Goal: Contribute content

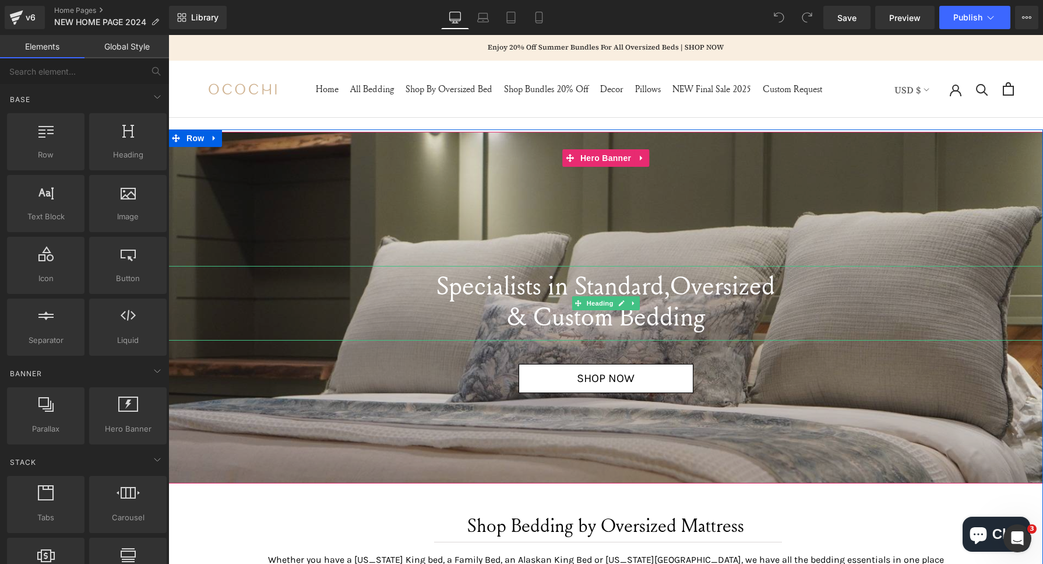
click at [593, 287] on span "Specialists in Standard," at bounding box center [553, 284] width 234 height 35
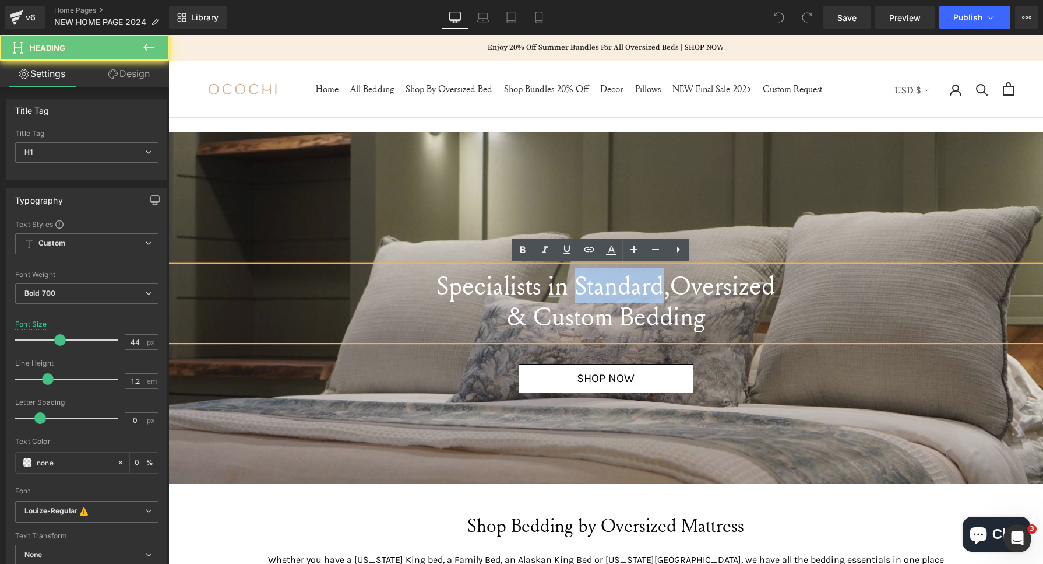
click at [593, 287] on span "Specialists in Standard," at bounding box center [553, 284] width 234 height 35
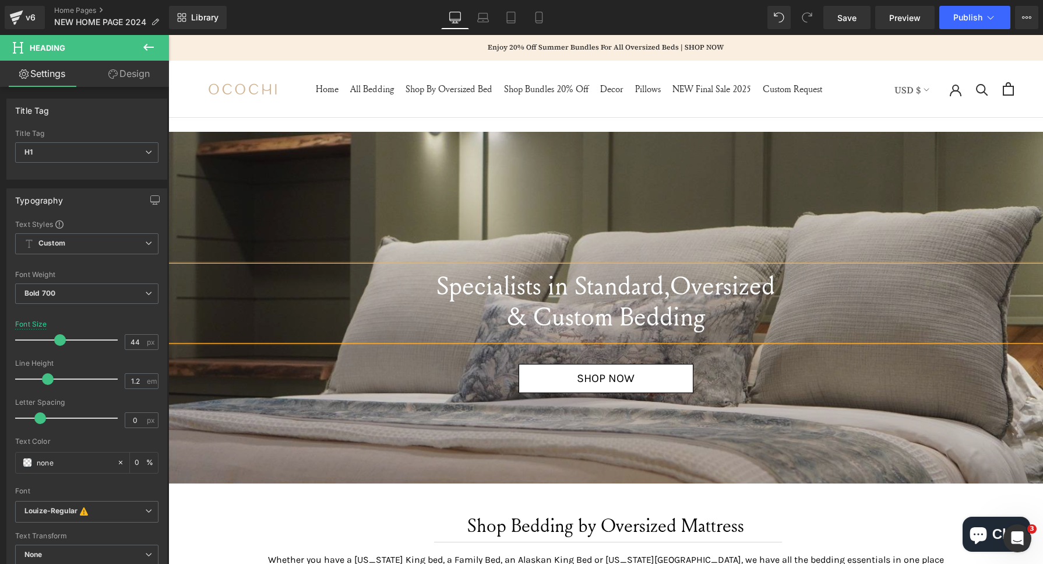
click at [528, 295] on span "Specialists in Standard," at bounding box center [553, 284] width 234 height 35
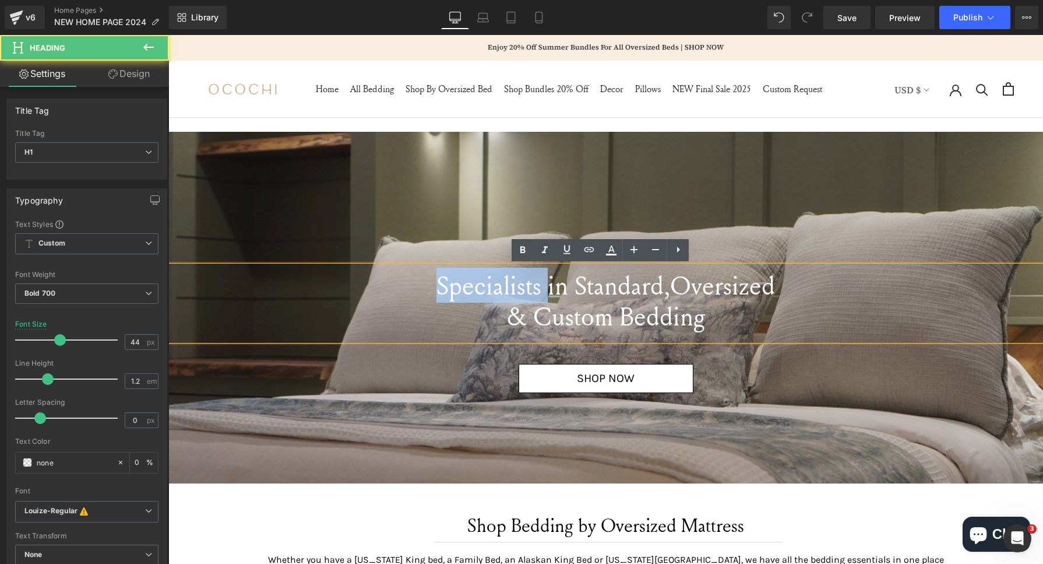
click at [528, 295] on span "Specialists in Standard," at bounding box center [553, 284] width 234 height 35
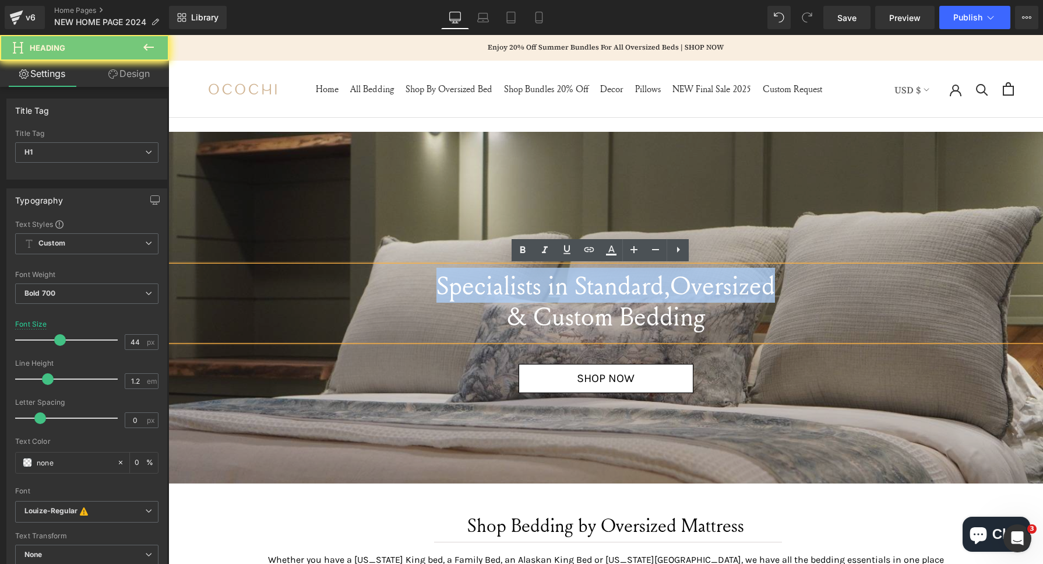
click at [528, 295] on span "Specialists in Standard," at bounding box center [553, 284] width 234 height 35
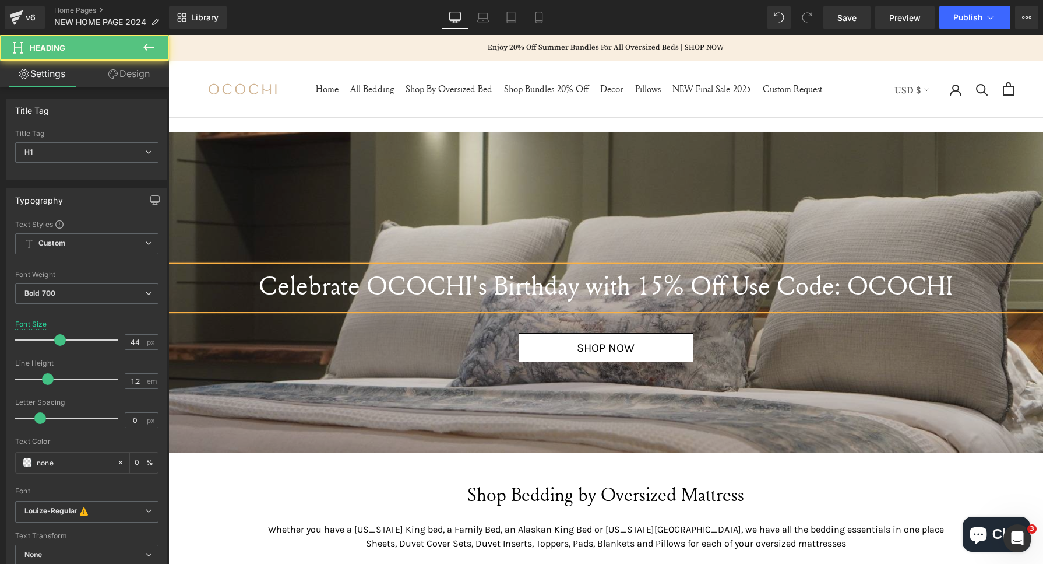
click at [634, 286] on span "Celebrate OCOCHI's Birthday with 15% Off Use Code: OCOCHI" at bounding box center [606, 284] width 694 height 35
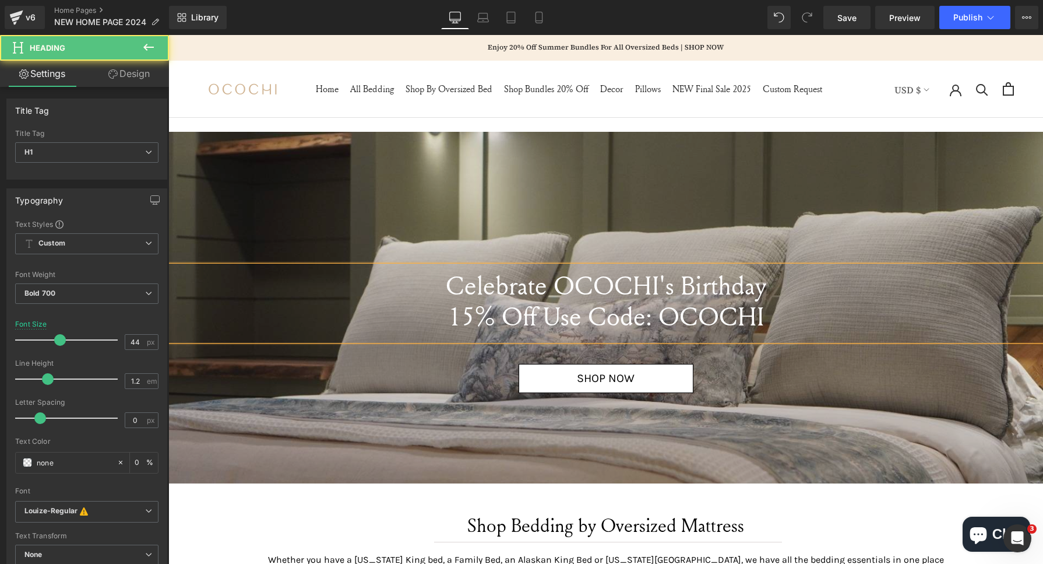
click at [770, 333] on div "Celebrate OCOCHI's Birthday 15% Off Use Code: OCOCHI" at bounding box center [605, 303] width 875 height 75
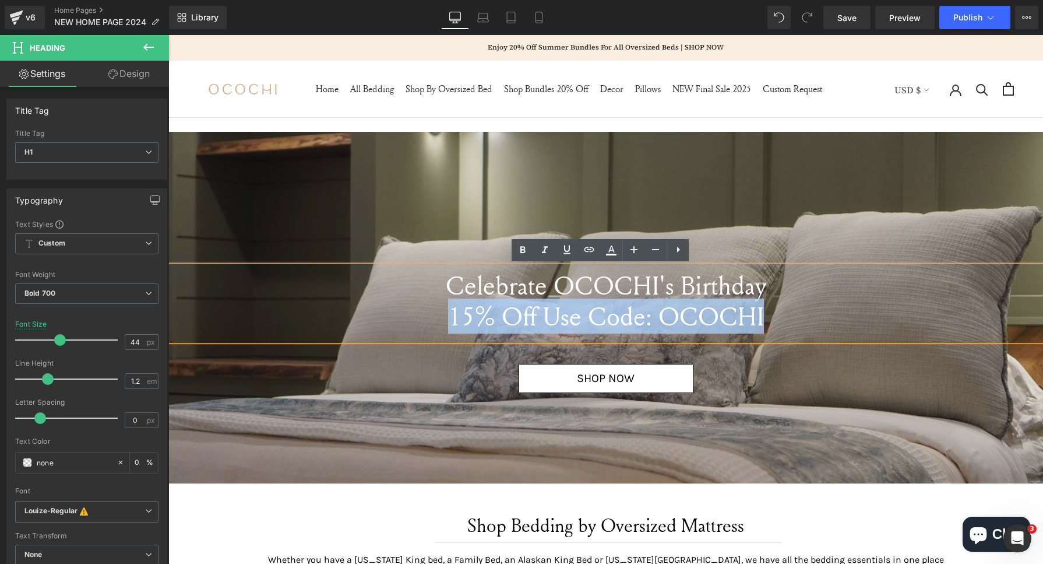
drag, startPoint x: 773, startPoint y: 307, endPoint x: 446, endPoint y: 312, distance: 327.0
click at [446, 312] on h1 "15% Off Use Code: OCOCHI" at bounding box center [605, 316] width 875 height 31
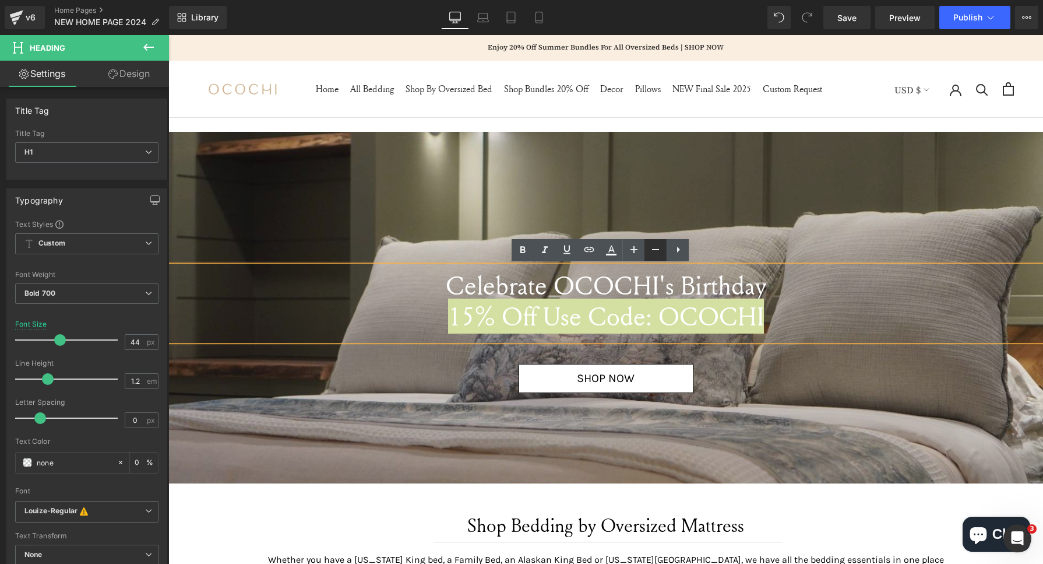
click at [659, 251] on icon at bounding box center [656, 249] width 14 height 14
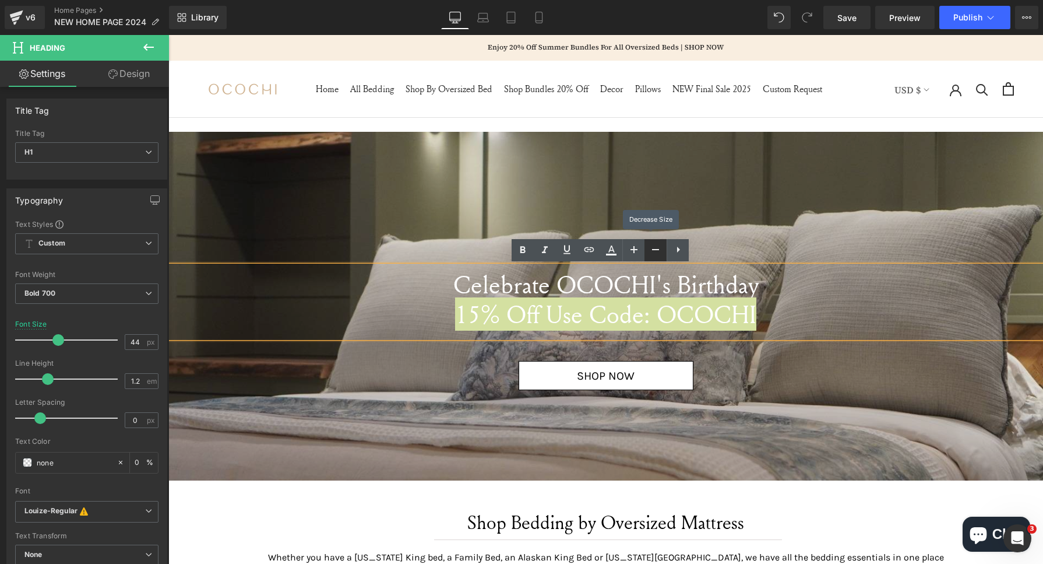
click at [659, 251] on icon at bounding box center [656, 249] width 14 height 14
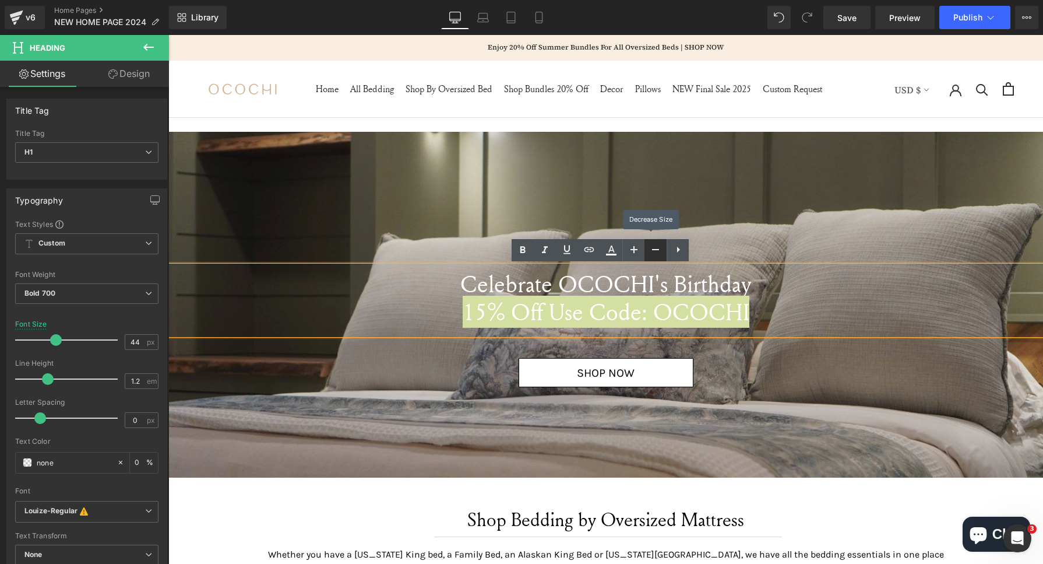
click at [659, 251] on icon at bounding box center [656, 249] width 14 height 14
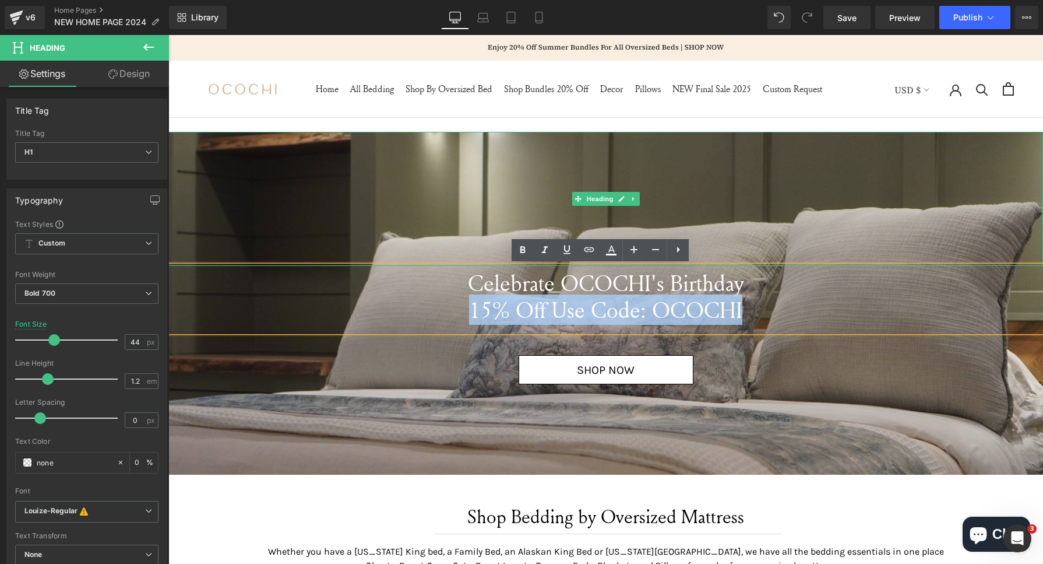
click at [691, 192] on div at bounding box center [605, 199] width 875 height 134
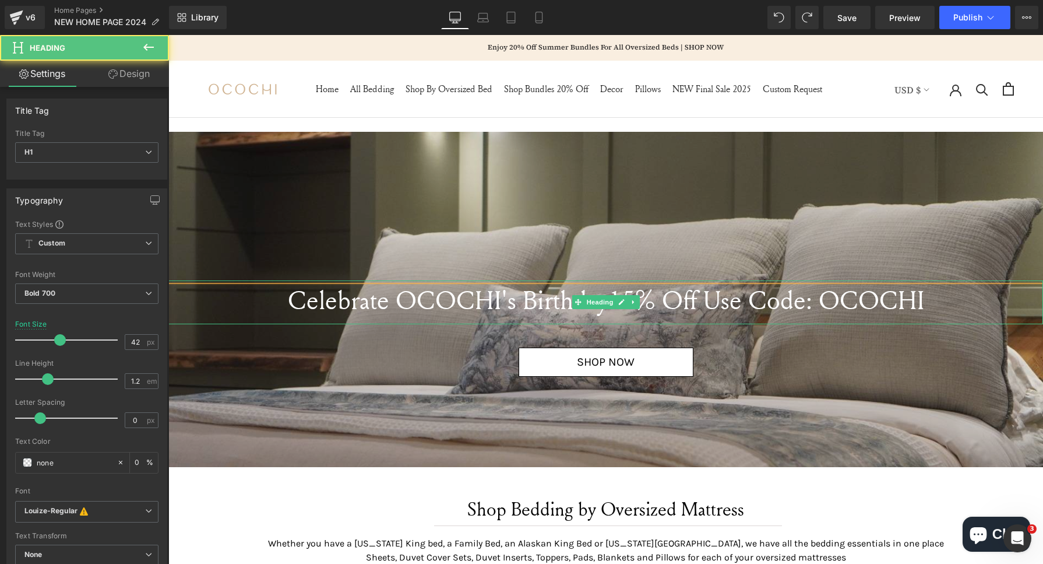
click at [608, 311] on span "Celebrate OCOCHI's Birthday15% Off Use Code: OCOCHI" at bounding box center [606, 299] width 636 height 35
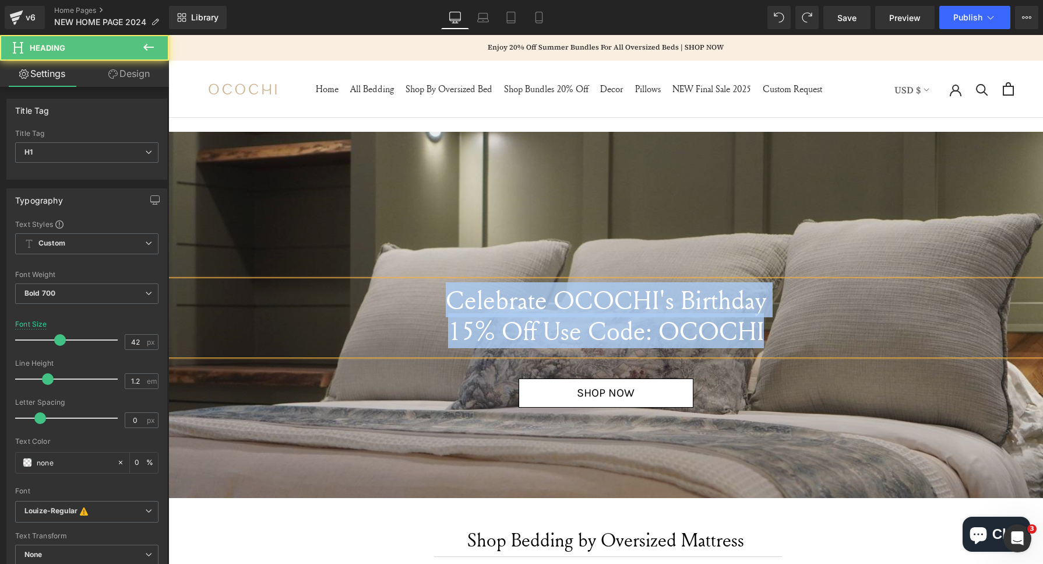
click at [687, 309] on span "Celebrate OCOCHI's Birthday" at bounding box center [606, 299] width 321 height 35
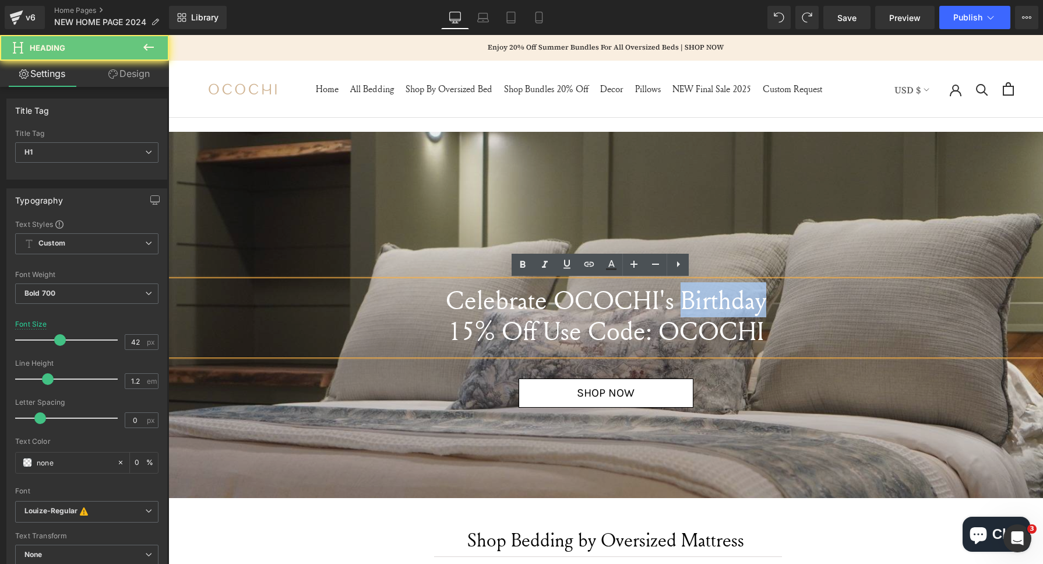
click at [687, 309] on span "Celebrate OCOCHI's Birthday" at bounding box center [606, 299] width 321 height 35
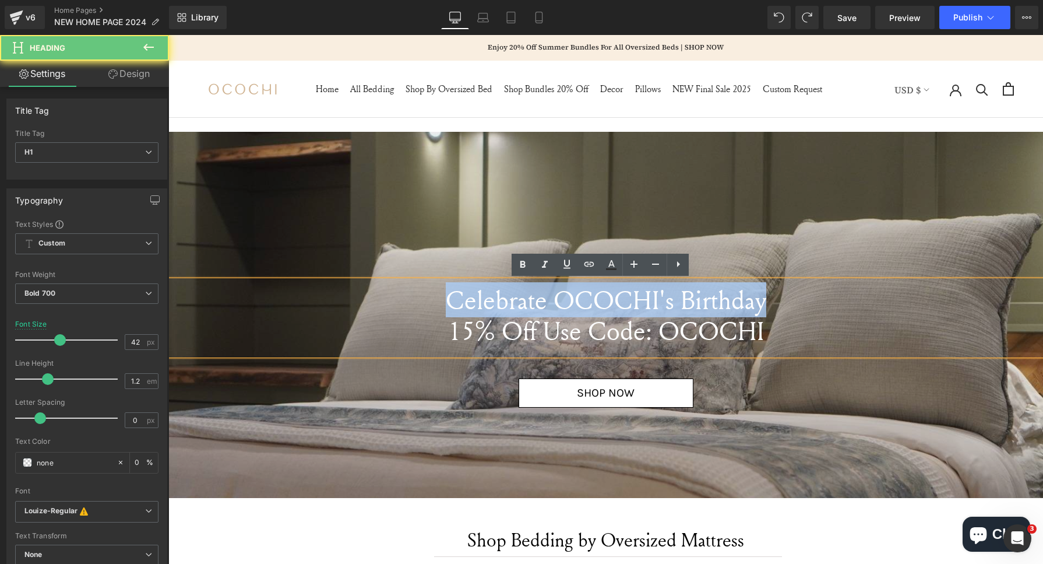
click at [687, 309] on span "Celebrate OCOCHI's Birthday" at bounding box center [606, 299] width 321 height 35
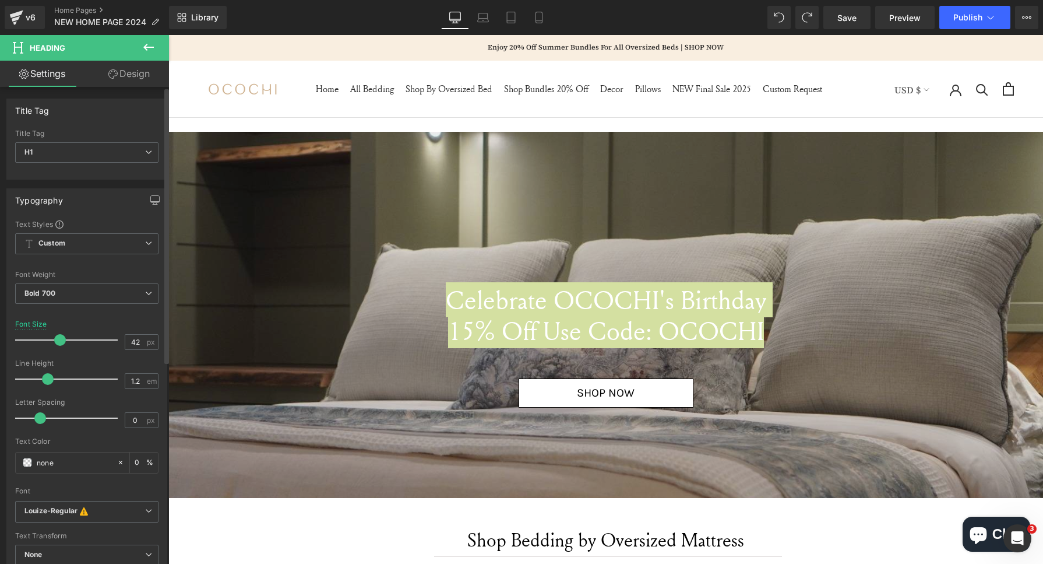
click at [62, 334] on span at bounding box center [60, 340] width 12 height 12
click at [68, 339] on div at bounding box center [69, 339] width 97 height 23
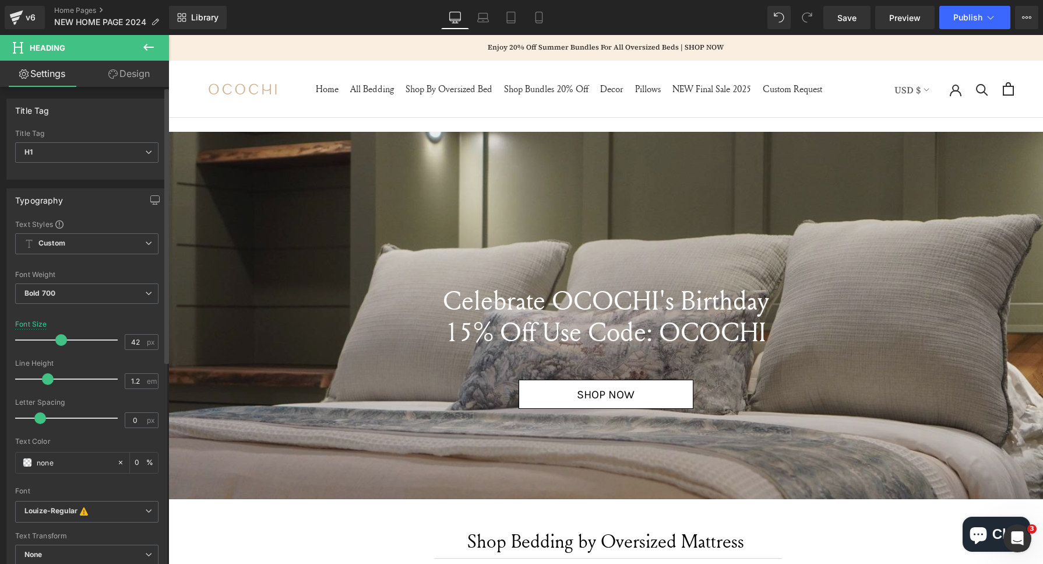
drag, startPoint x: 68, startPoint y: 339, endPoint x: 60, endPoint y: 343, distance: 8.9
click at [60, 343] on span at bounding box center [61, 340] width 12 height 12
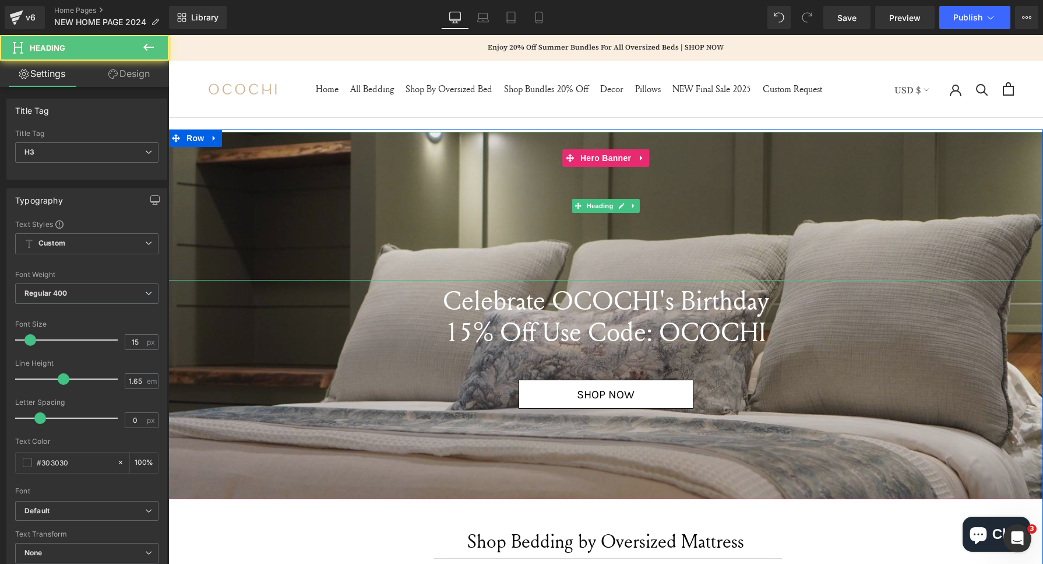
click at [234, 163] on div at bounding box center [605, 206] width 875 height 149
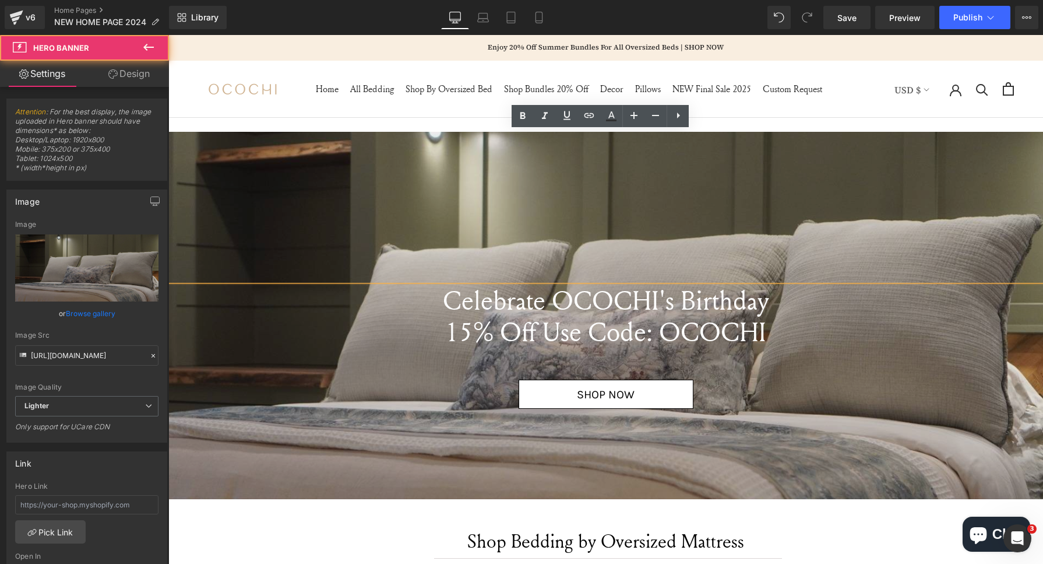
click at [230, 378] on span "Heading Celebrate OCOCHI's Birthday 15% Off Use Code: OCOCHI Heading SHOP NOW B…" at bounding box center [605, 270] width 875 height 277
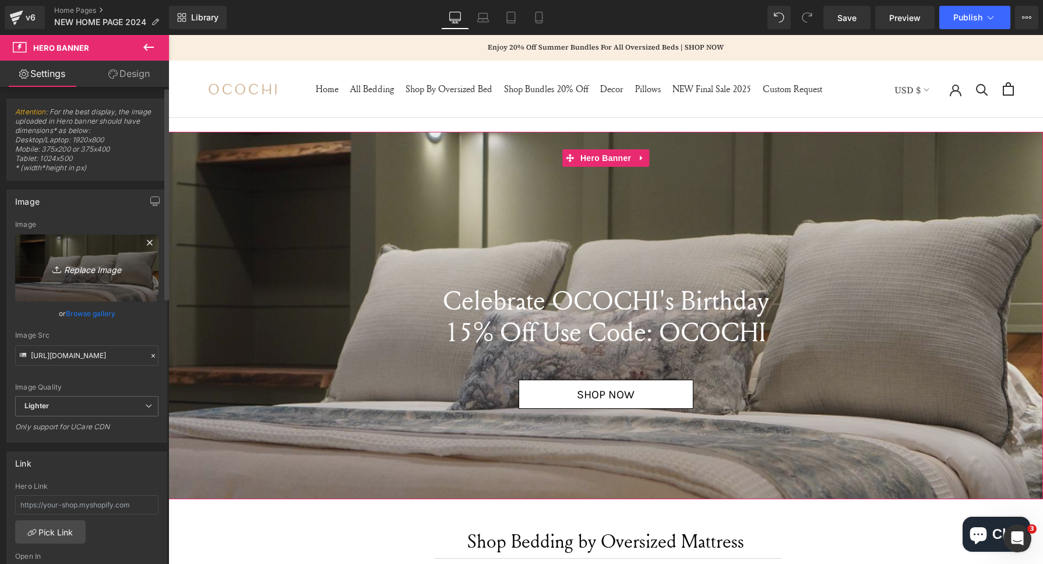
click at [94, 265] on icon "Replace Image" at bounding box center [86, 267] width 93 height 15
type input "C:\fakepath\Untitled design (1).png"
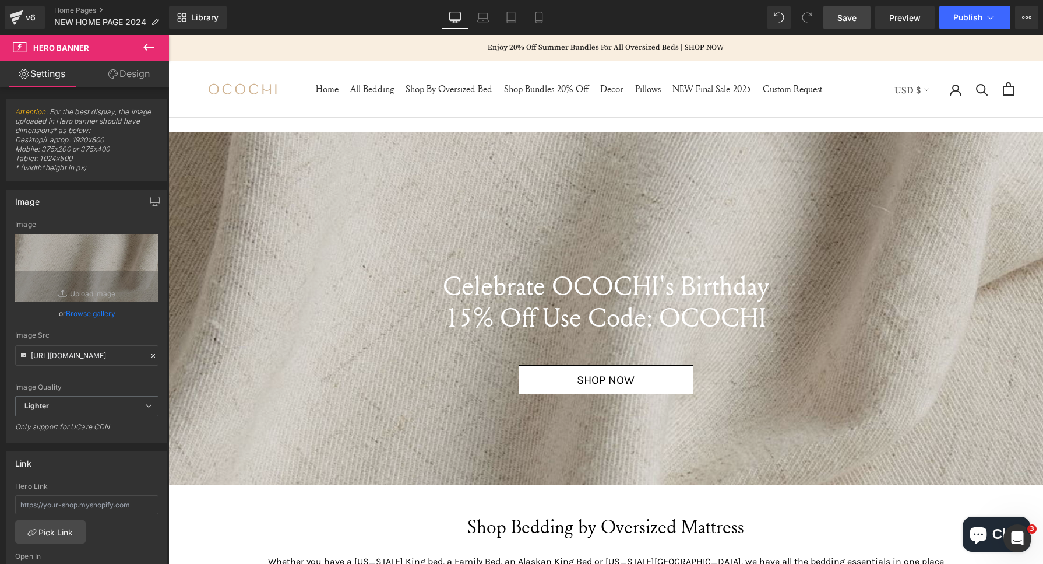
click at [853, 19] on span "Save" at bounding box center [846, 18] width 19 height 12
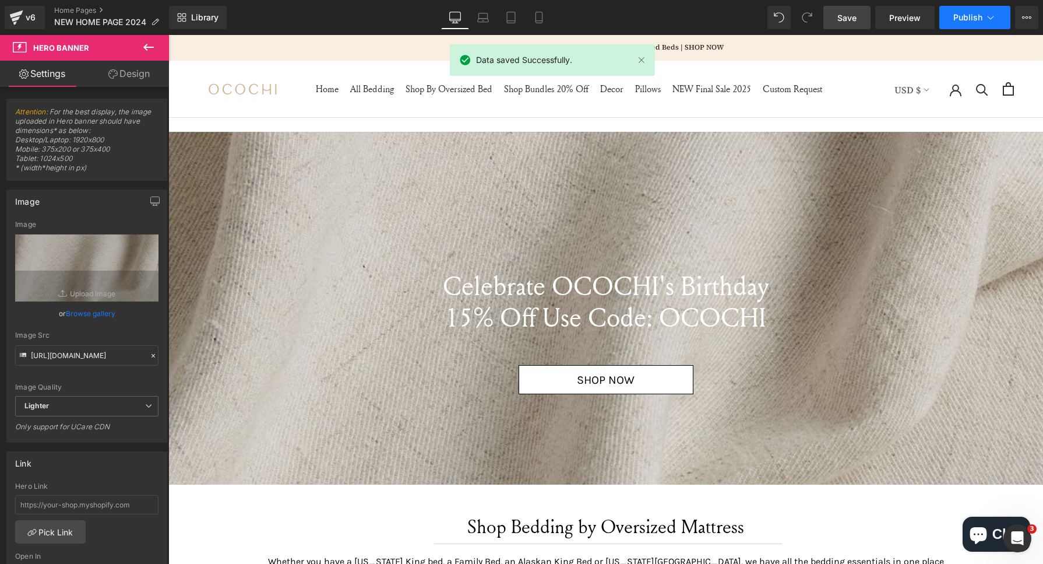
click at [989, 6] on button "Publish" at bounding box center [974, 17] width 71 height 23
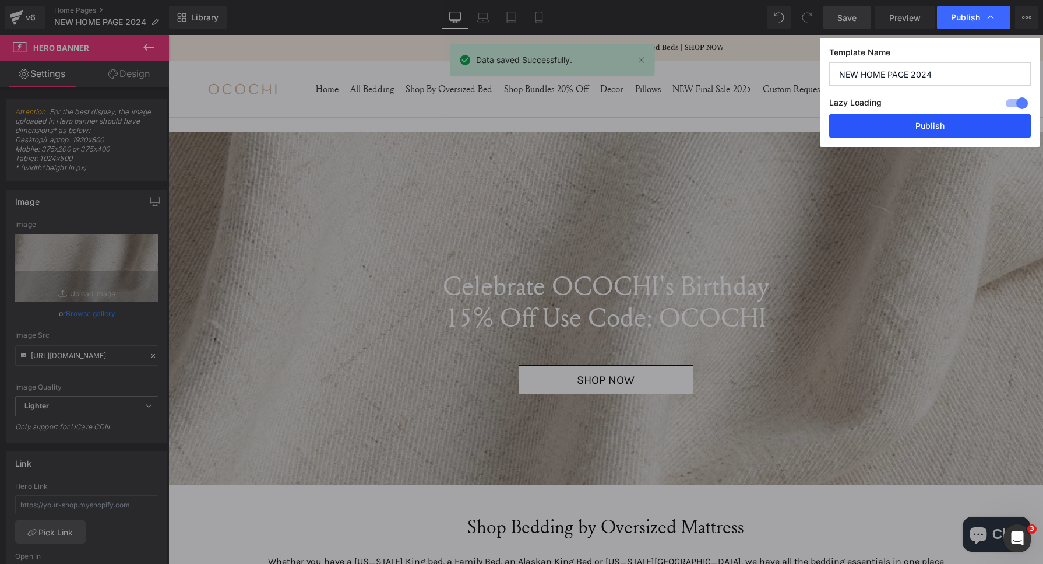
click at [910, 121] on button "Publish" at bounding box center [930, 125] width 202 height 23
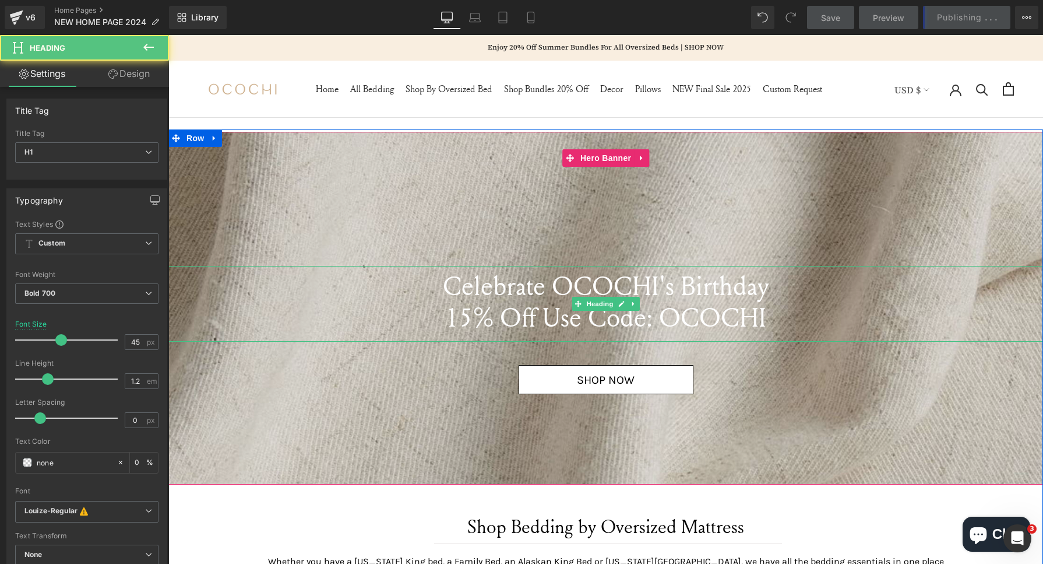
click at [544, 330] on span "15% Off Use Code: OCOCHI" at bounding box center [605, 317] width 321 height 36
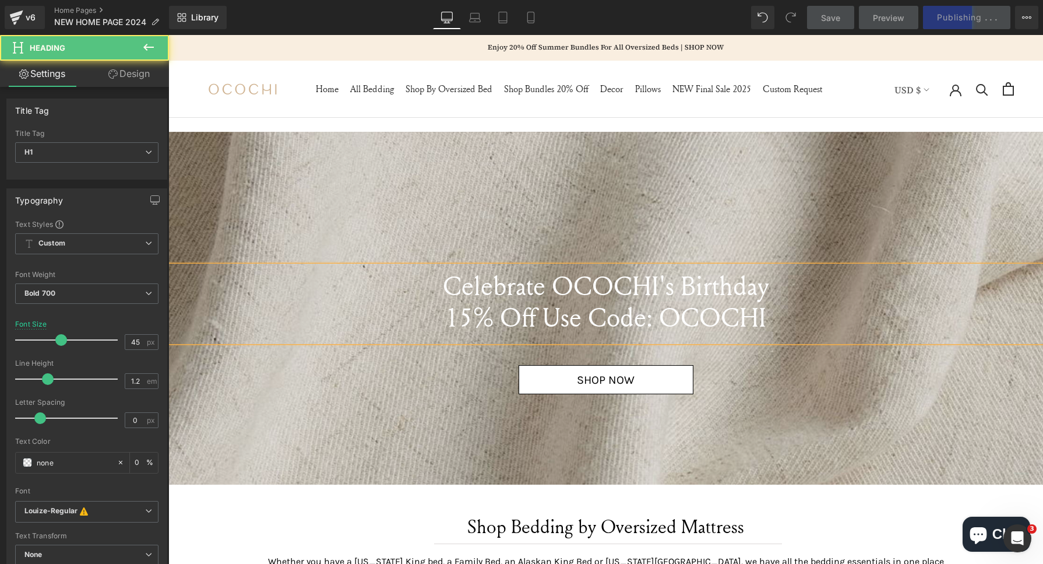
click at [544, 330] on span "15% Off Use Code: OCOCHI" at bounding box center [605, 317] width 321 height 36
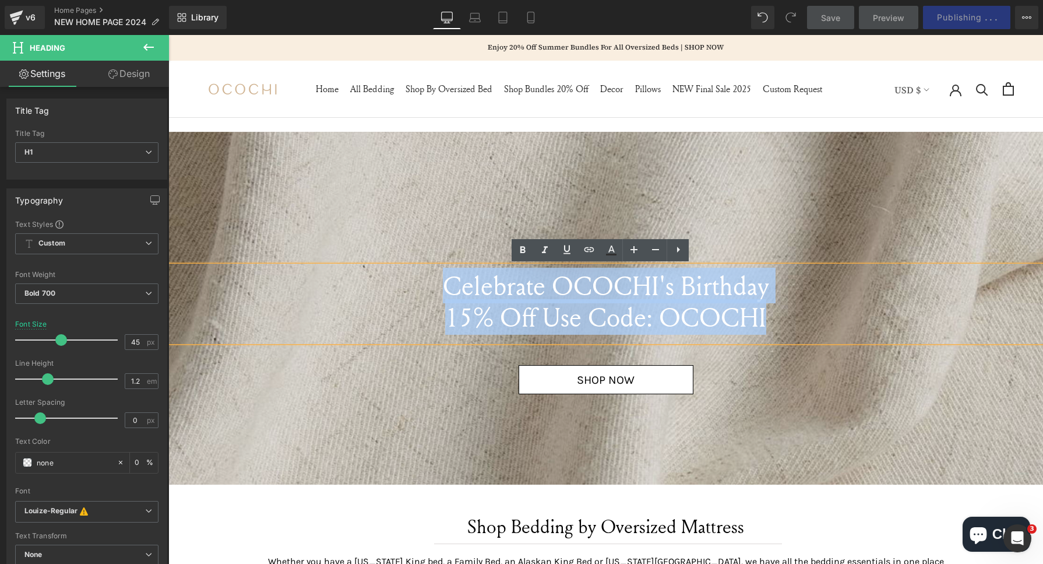
drag, startPoint x: 771, startPoint y: 316, endPoint x: 418, endPoint y: 280, distance: 354.4
click at [418, 280] on div "Celebrate OCOCHI's Birthday 15% Off Use Code: OCOCHI" at bounding box center [605, 304] width 875 height 76
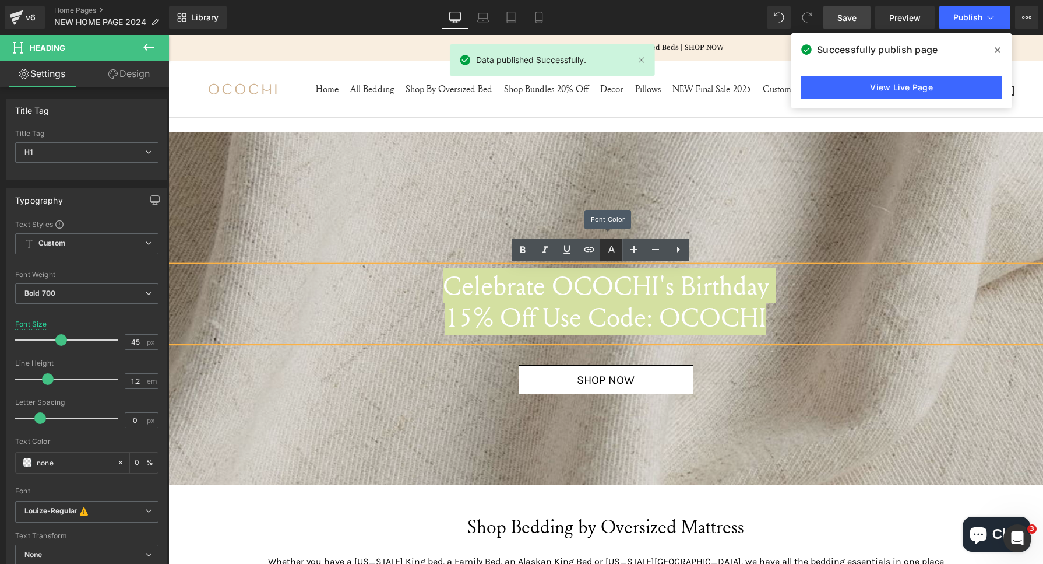
click at [618, 253] on link at bounding box center [611, 250] width 22 height 22
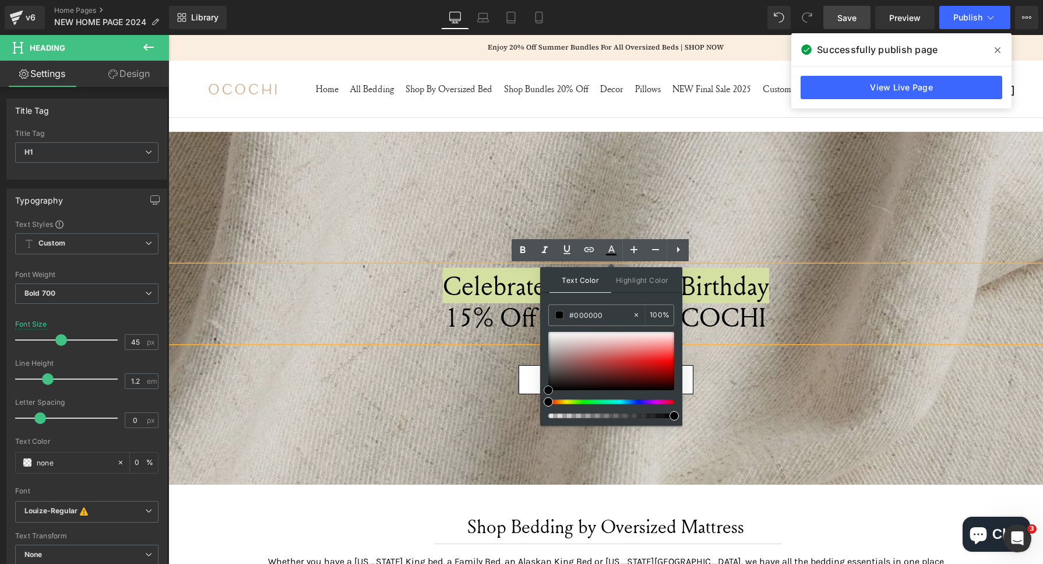
drag, startPoint x: 716, startPoint y: 413, endPoint x: 710, endPoint y: 434, distance: 22.5
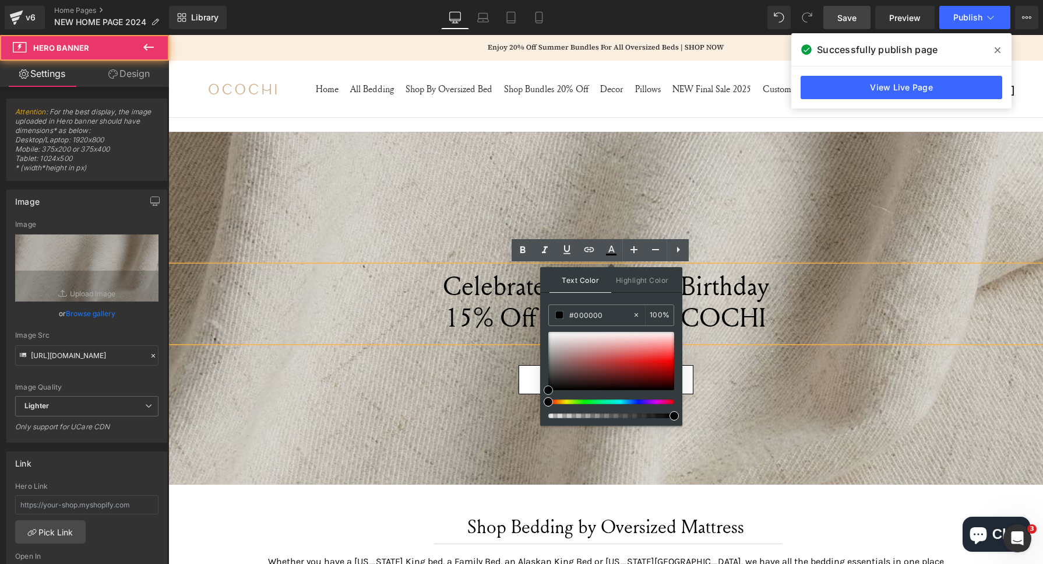
click at [461, 414] on div at bounding box center [605, 308] width 875 height 353
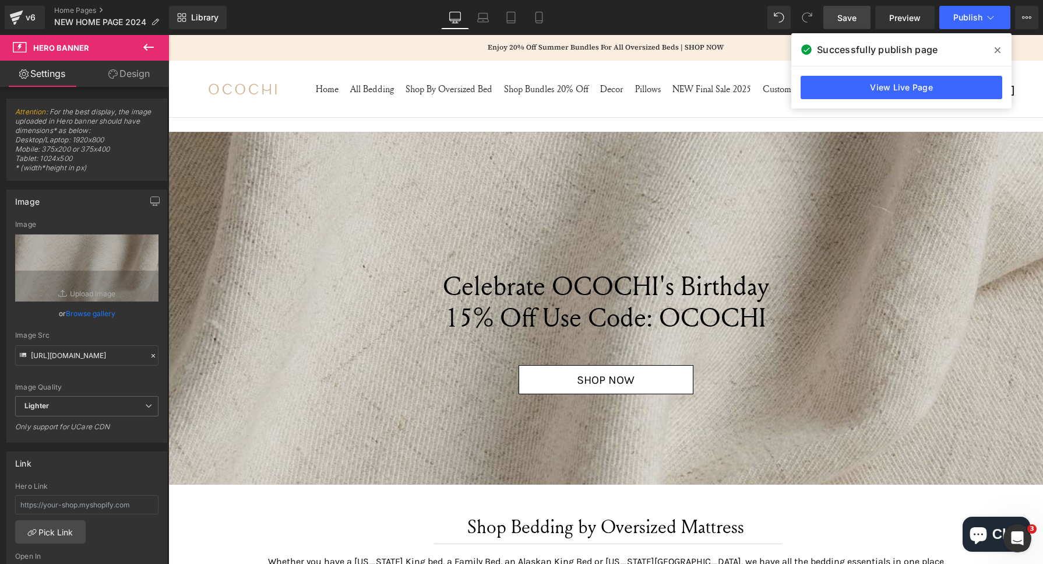
click at [848, 22] on span "Save" at bounding box center [846, 18] width 19 height 12
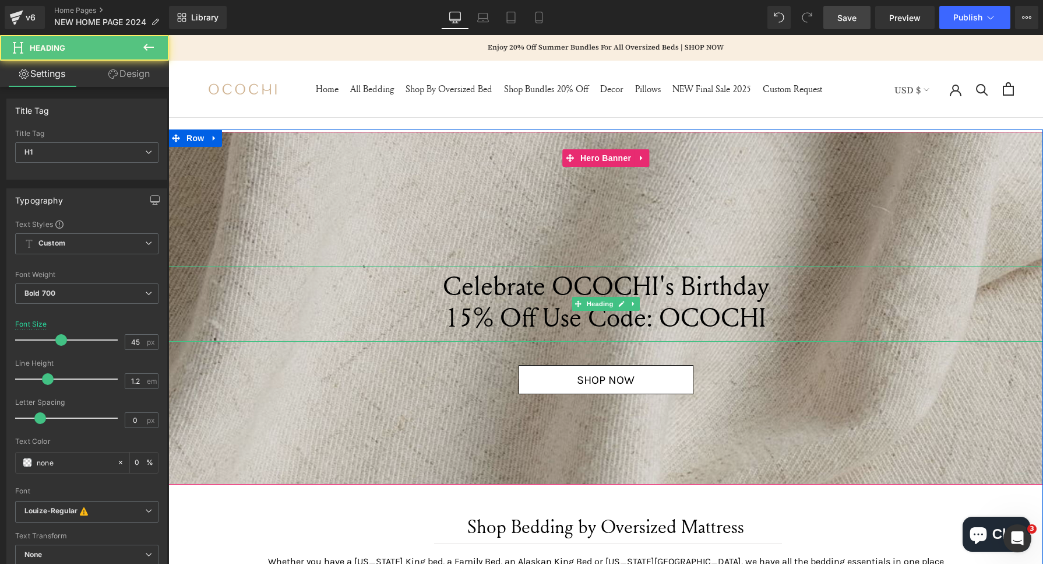
click at [540, 318] on span "15% Off Use Code: OCOCHI" at bounding box center [605, 317] width 321 height 36
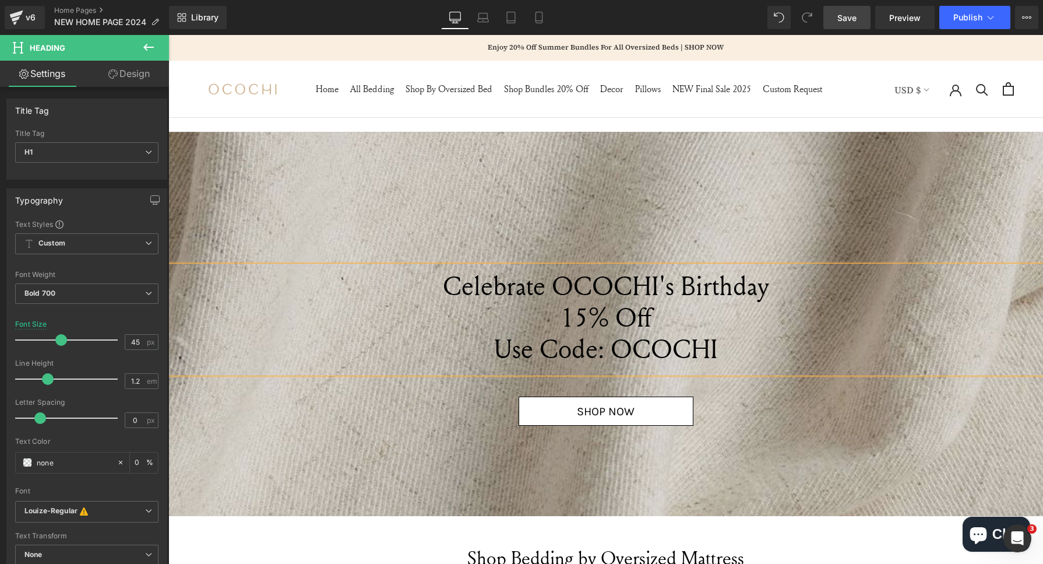
click at [566, 299] on span "15% Off" at bounding box center [606, 317] width 91 height 36
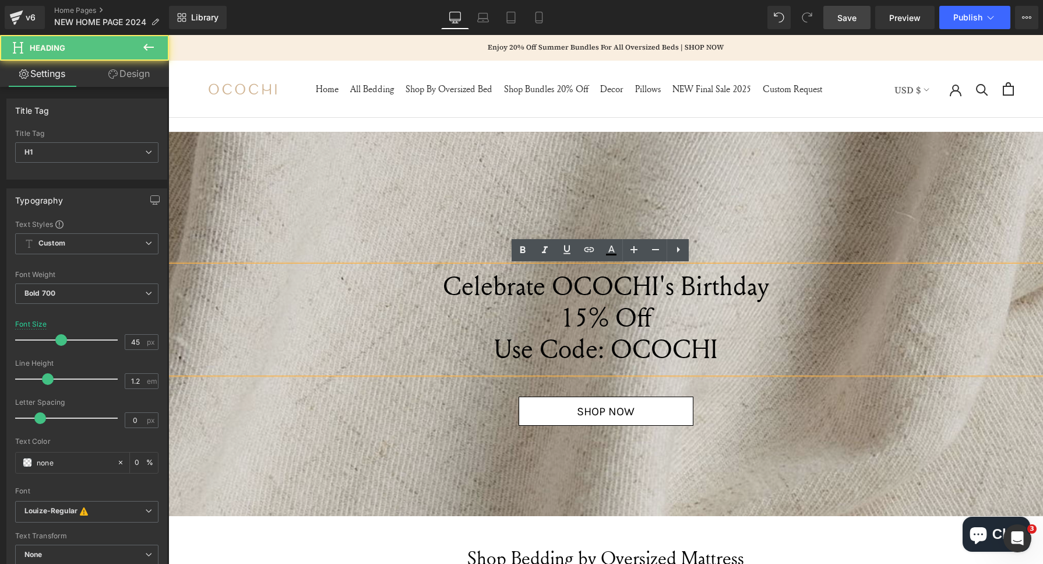
click at [544, 306] on h1 "15% Off" at bounding box center [605, 316] width 875 height 31
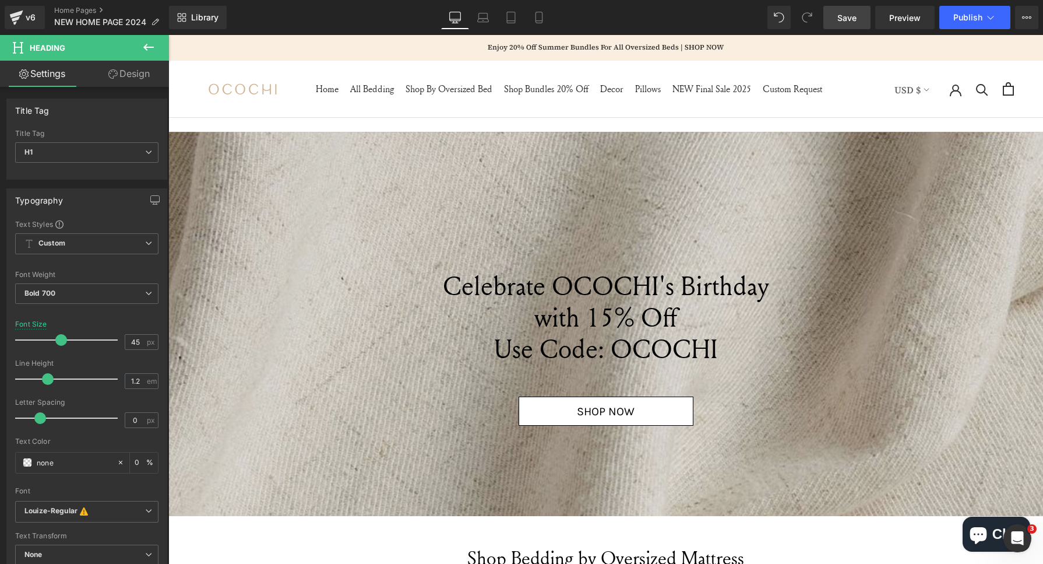
click at [848, 21] on span "Save" at bounding box center [846, 18] width 19 height 12
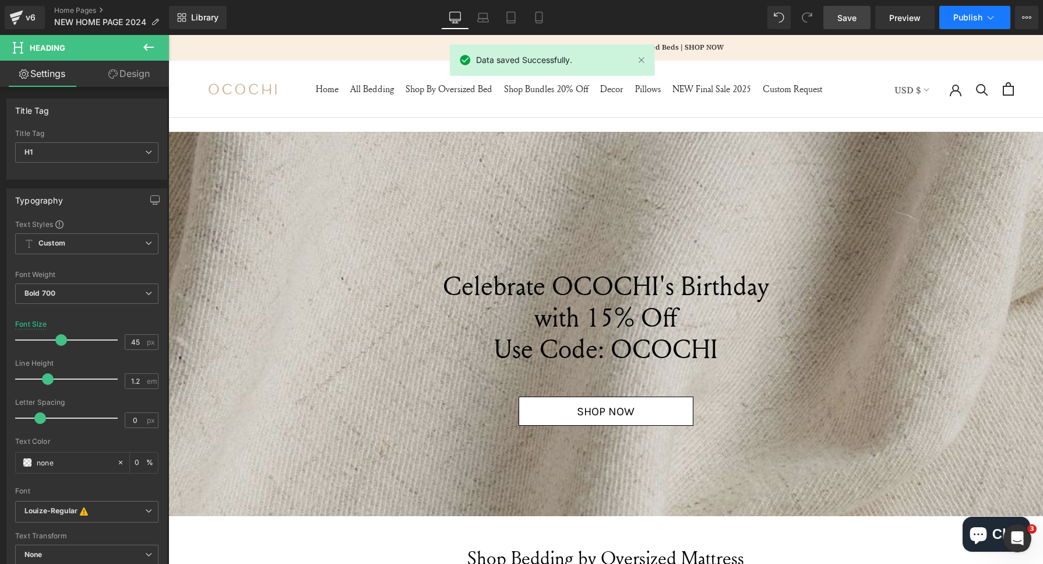
click at [957, 11] on button "Publish" at bounding box center [974, 17] width 71 height 23
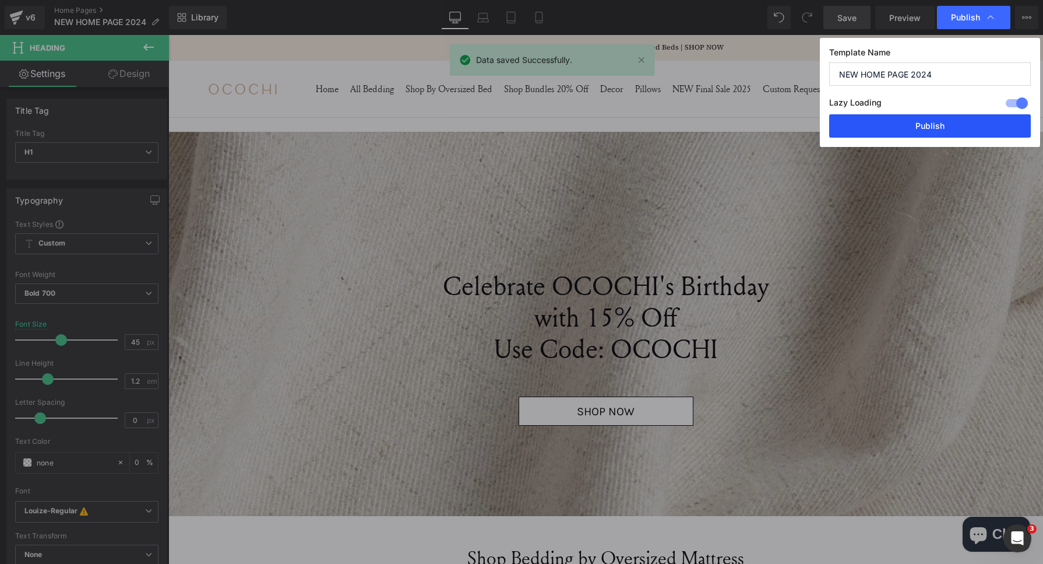
click at [918, 126] on button "Publish" at bounding box center [930, 125] width 202 height 23
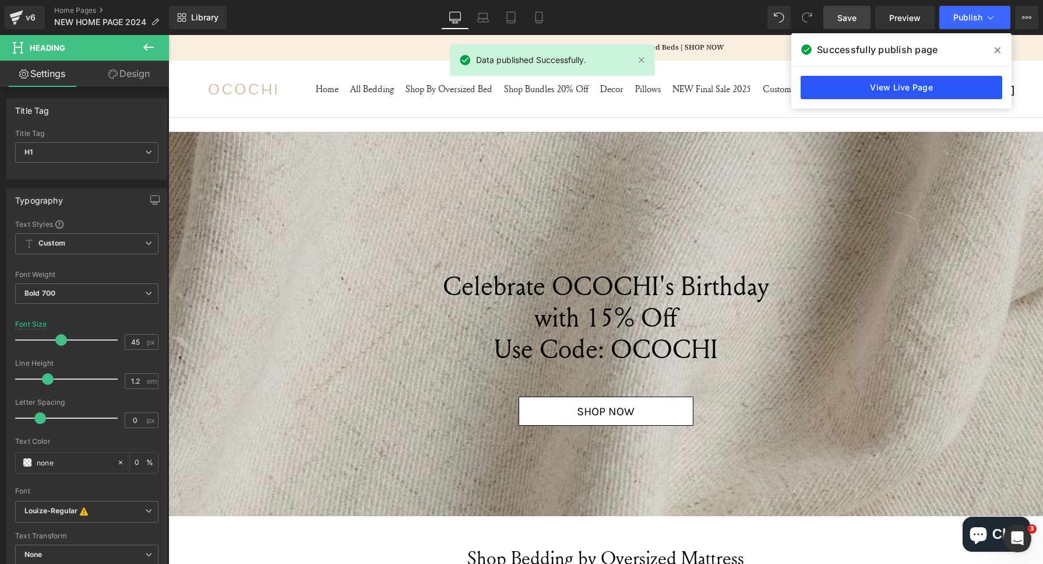
click at [917, 86] on link "View Live Page" at bounding box center [902, 87] width 202 height 23
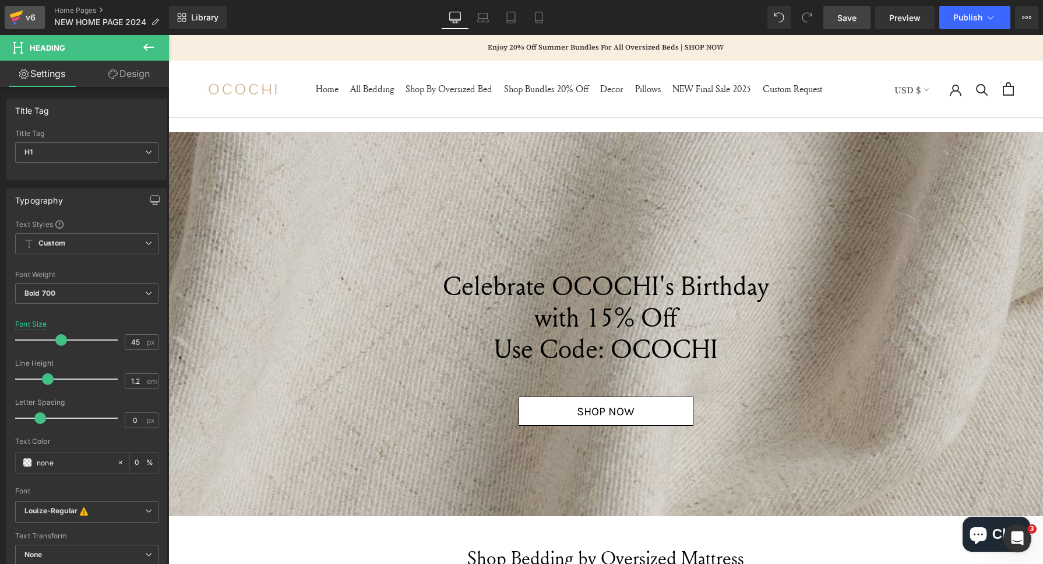
click at [9, 21] on icon at bounding box center [16, 17] width 14 height 29
